Goal: Use online tool/utility: Utilize a website feature to perform a specific function

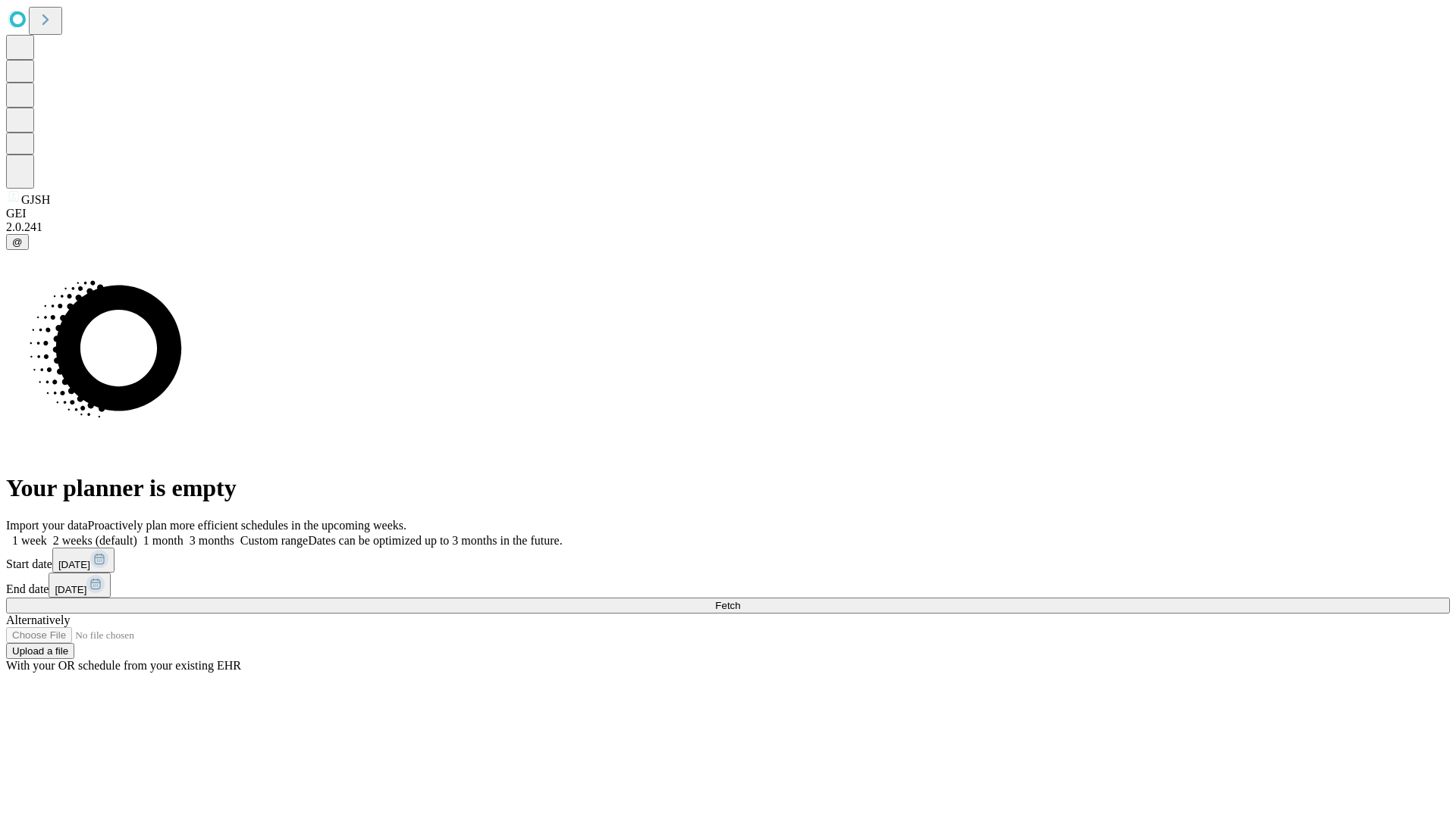
click at [740, 600] on span "Fetch" at bounding box center [727, 606] width 25 height 11
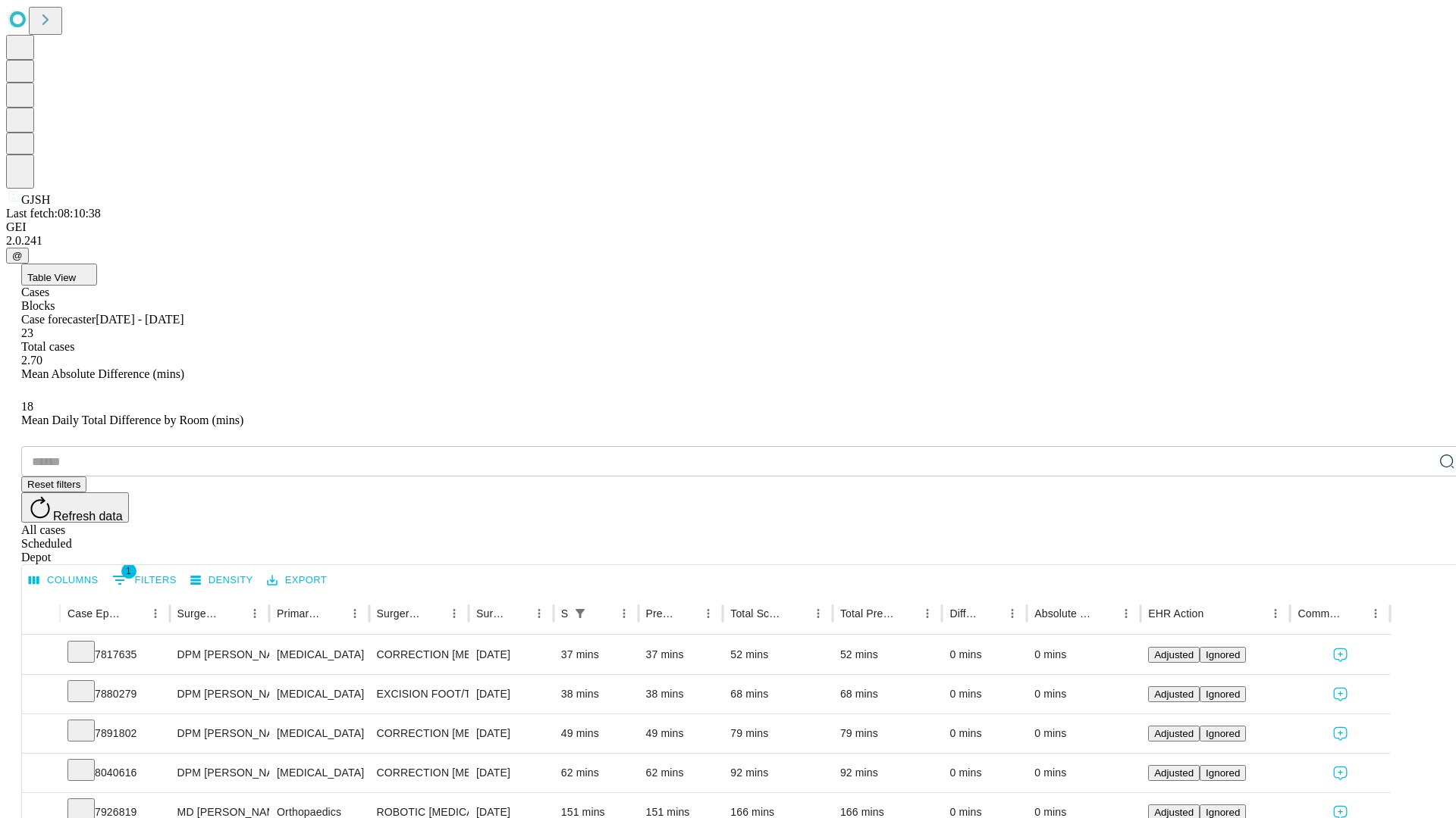
click at [76, 272] on span "Table View" at bounding box center [51, 277] width 49 height 11
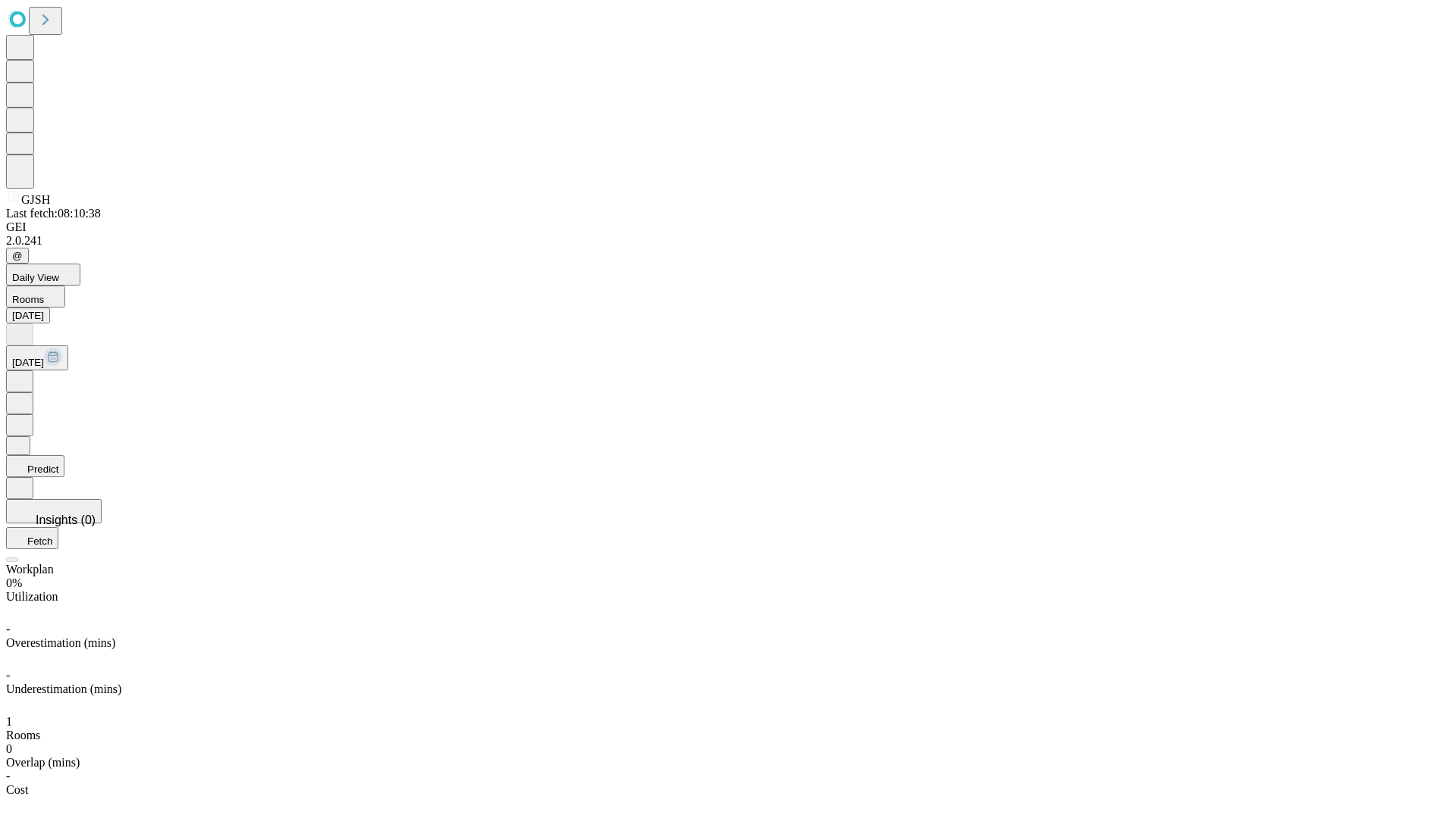
click at [65, 455] on button "Predict" at bounding box center [35, 467] width 58 height 22
